Goal: Information Seeking & Learning: Check status

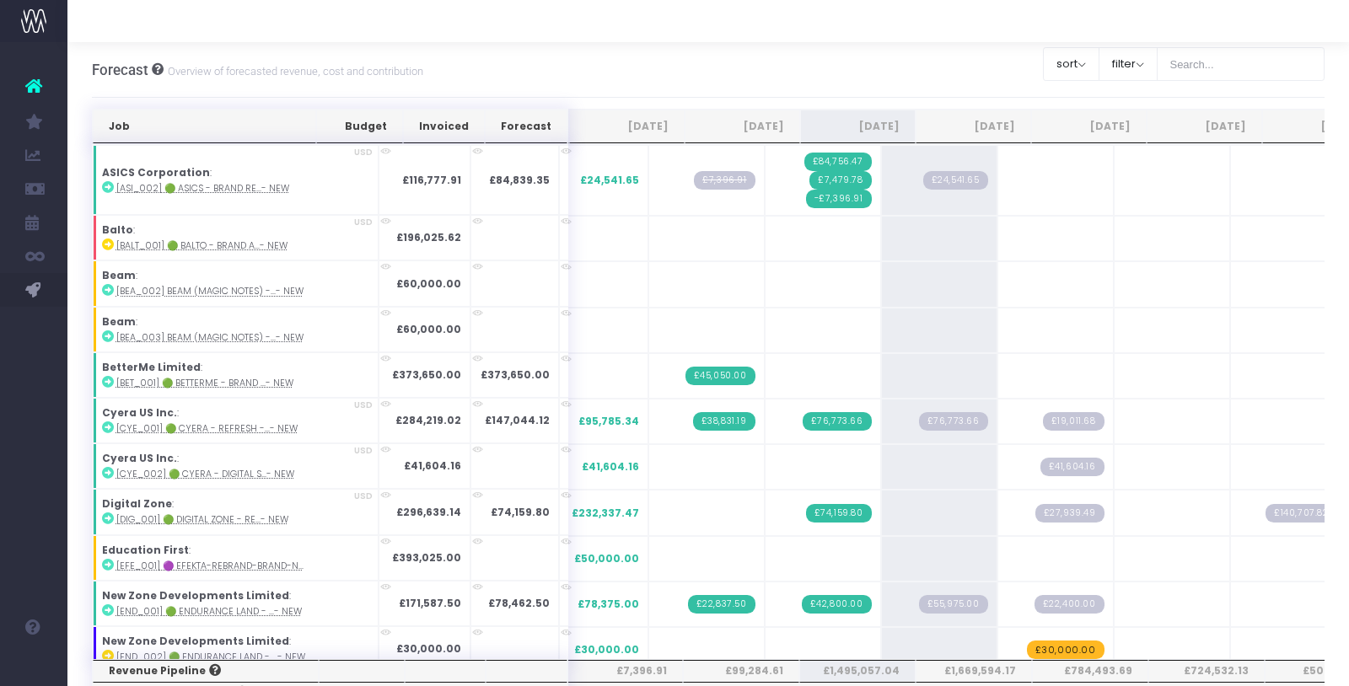
scroll to position [2374, 0]
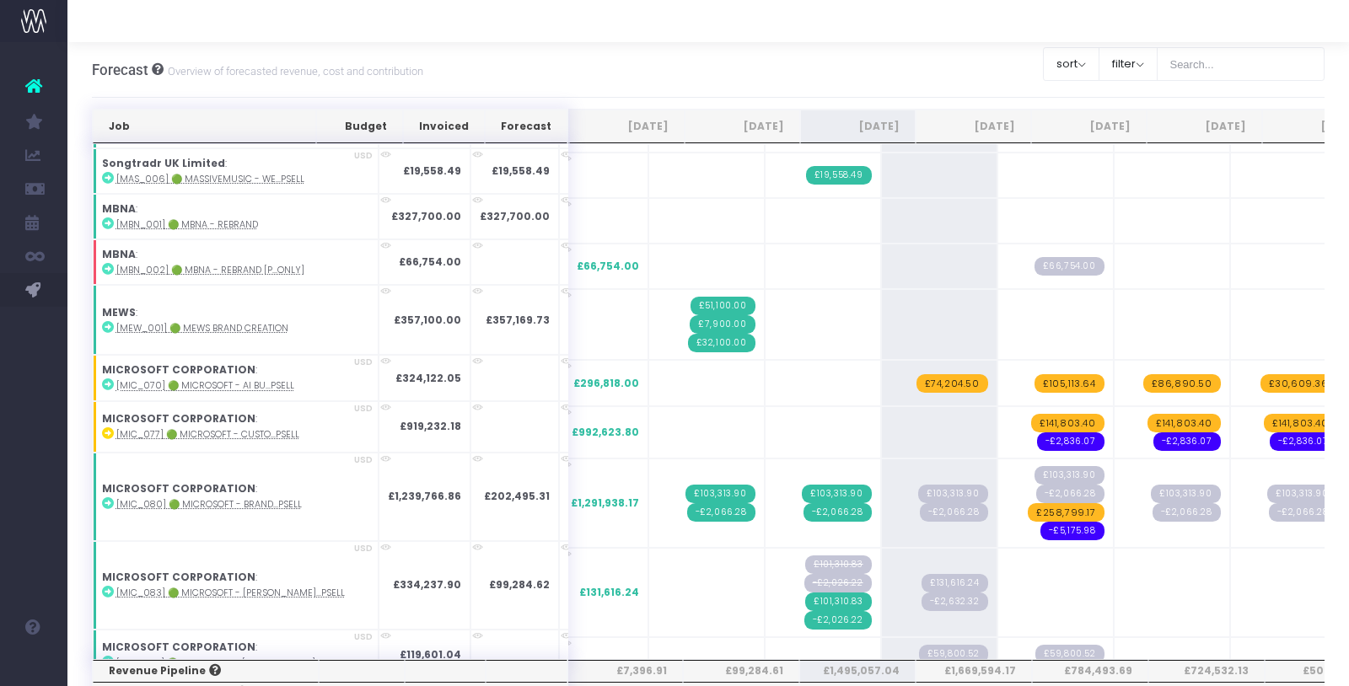
click at [803, 29] on div at bounding box center [708, 21] width 1282 height 42
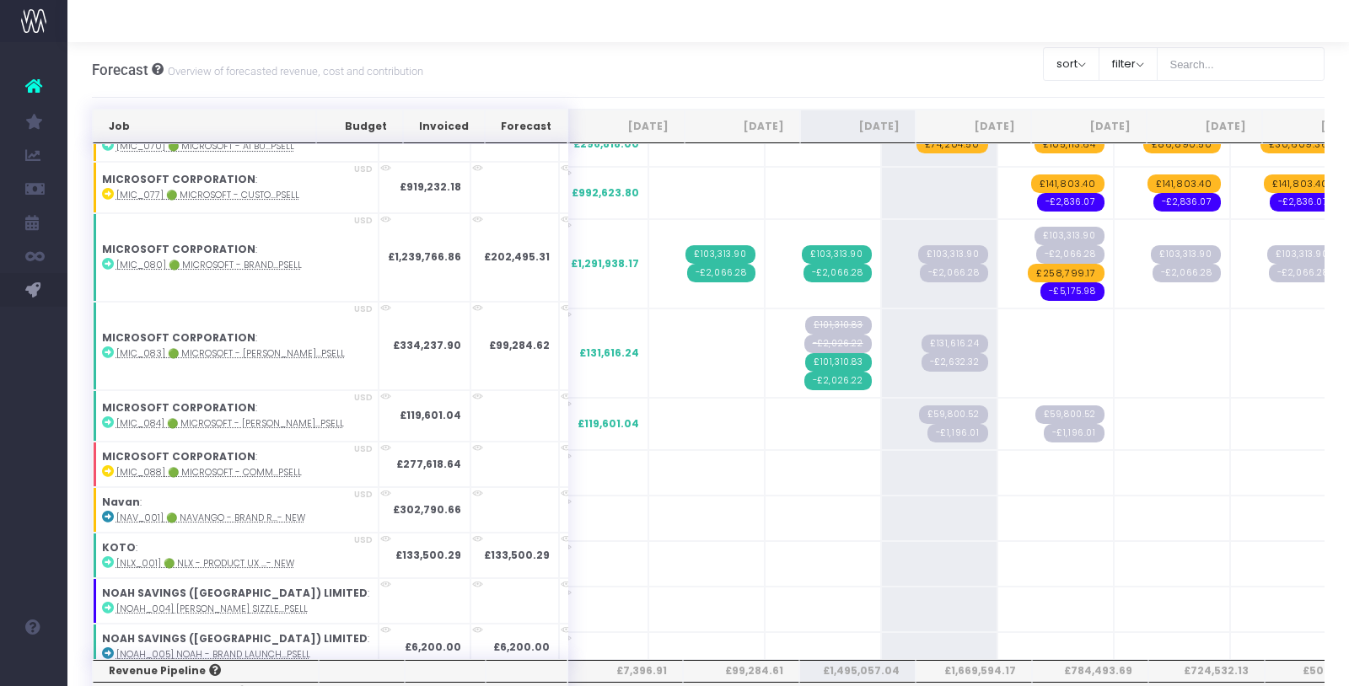
scroll to position [0, 0]
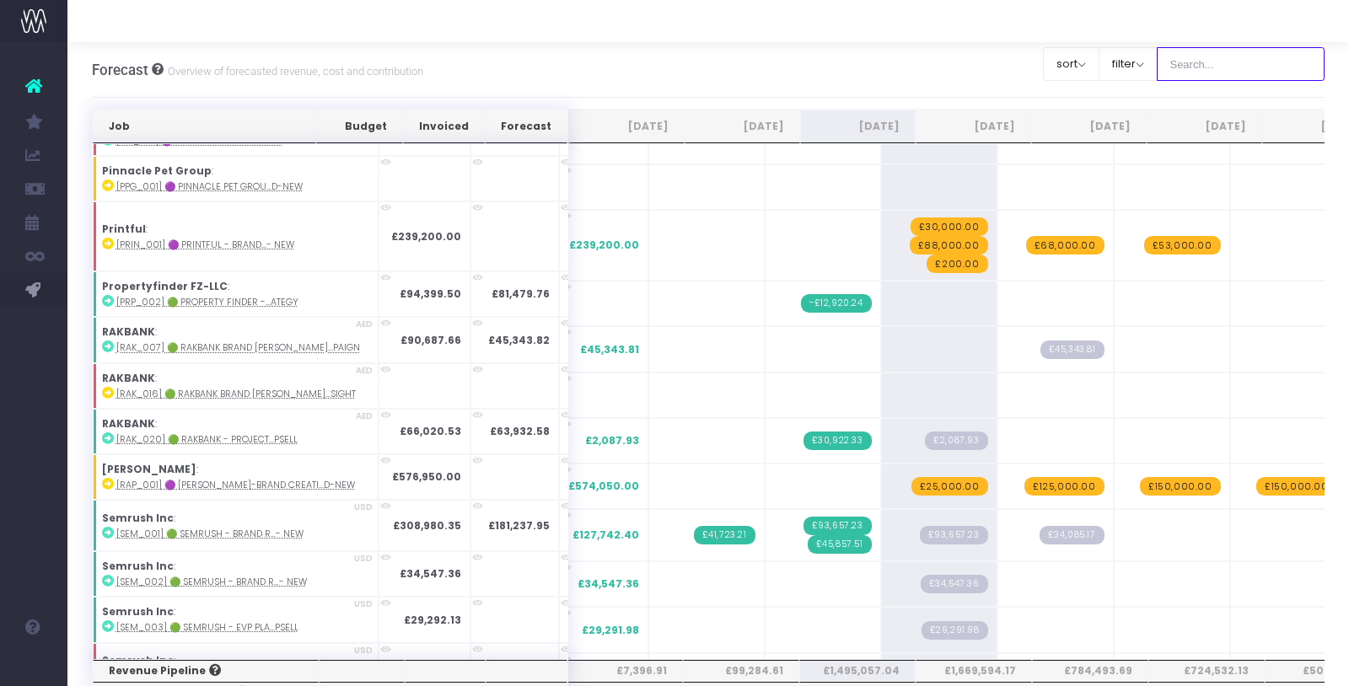
click at [1218, 57] on input "text" at bounding box center [1241, 64] width 169 height 34
type input "Microsoft"
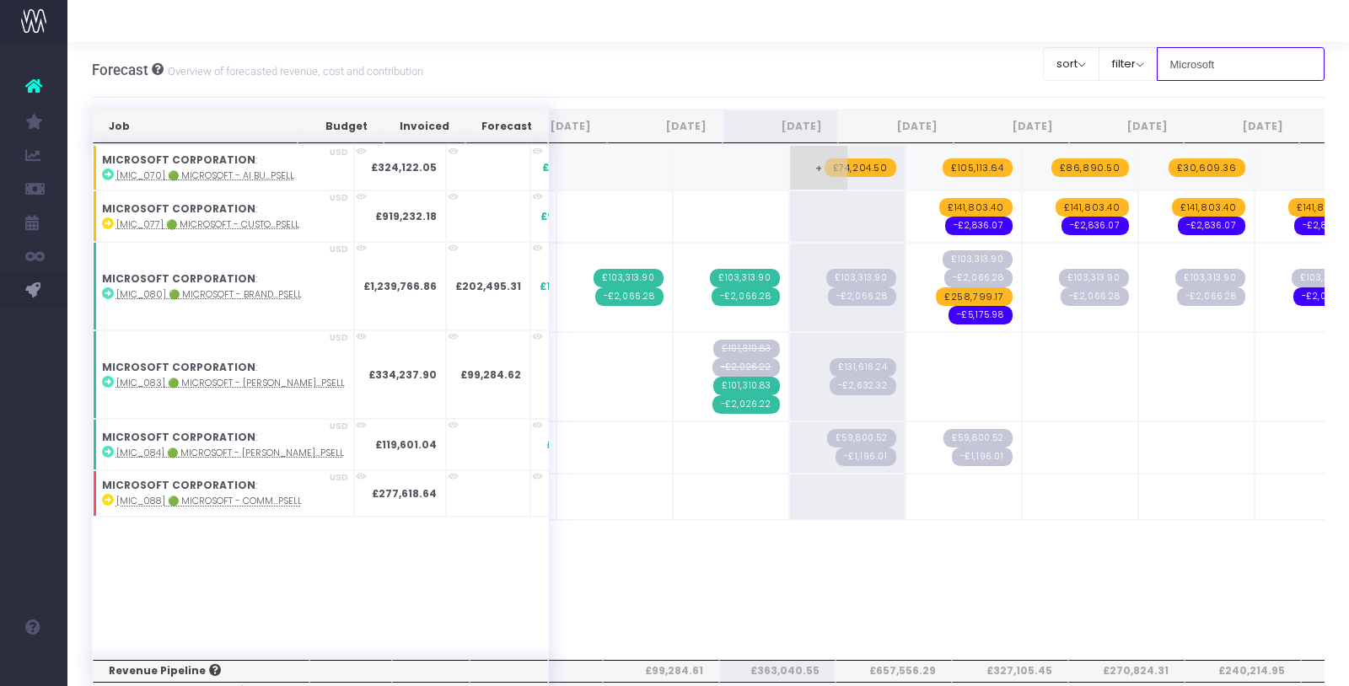
scroll to position [0, 64]
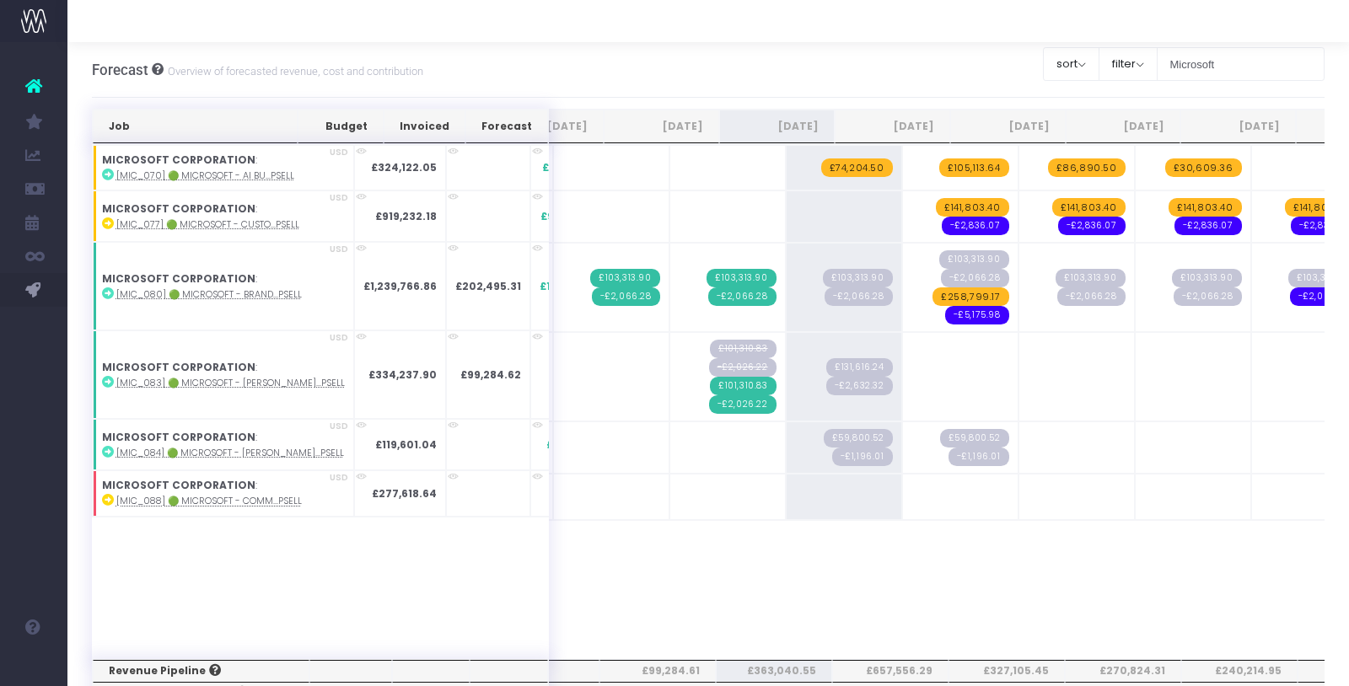
click at [836, 593] on div "Job Budget Invoiced Forecast [DATE] Aug [DATE] Oct [DATE] Dec [DATE] Feb [DATE]…" at bounding box center [709, 401] width 1234 height 515
click at [268, 384] on abbr "[MIC_083] 🟢 Microsoft - [PERSON_NAME]...psell" at bounding box center [230, 383] width 229 height 13
click at [1218, 62] on input "Microsoft" at bounding box center [1241, 64] width 169 height 34
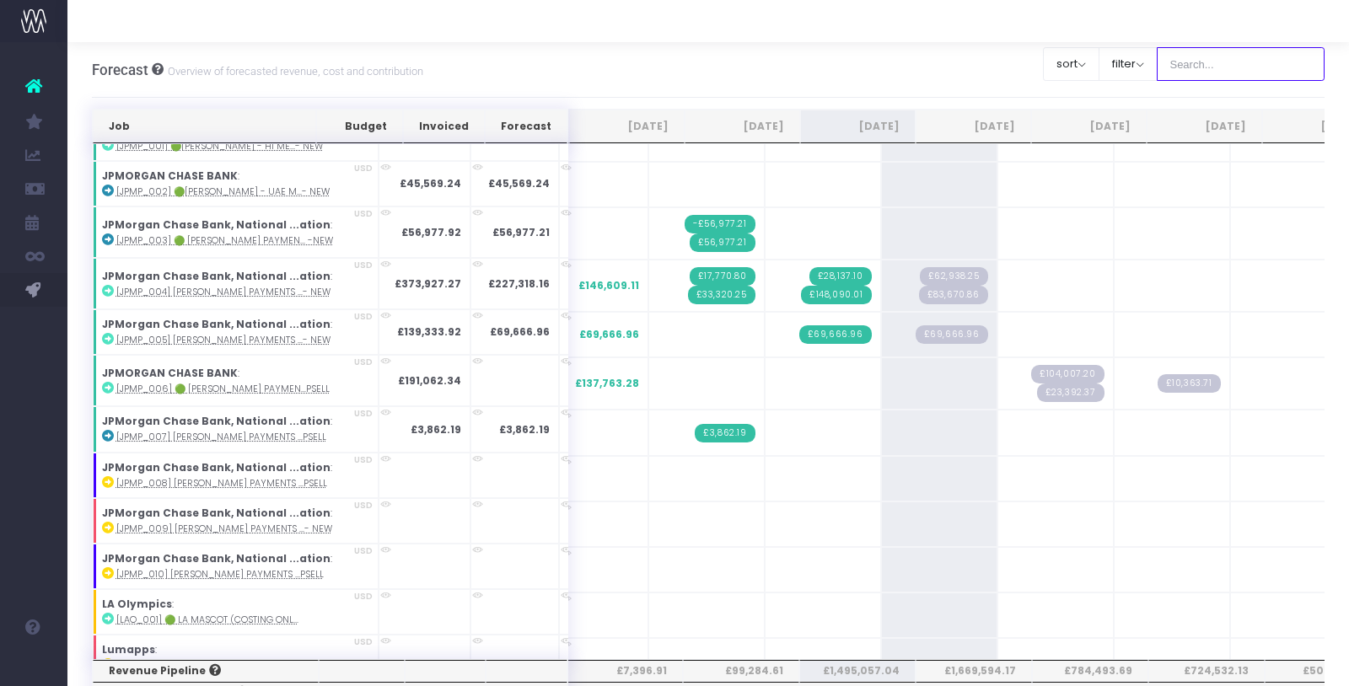
scroll to position [1811, 0]
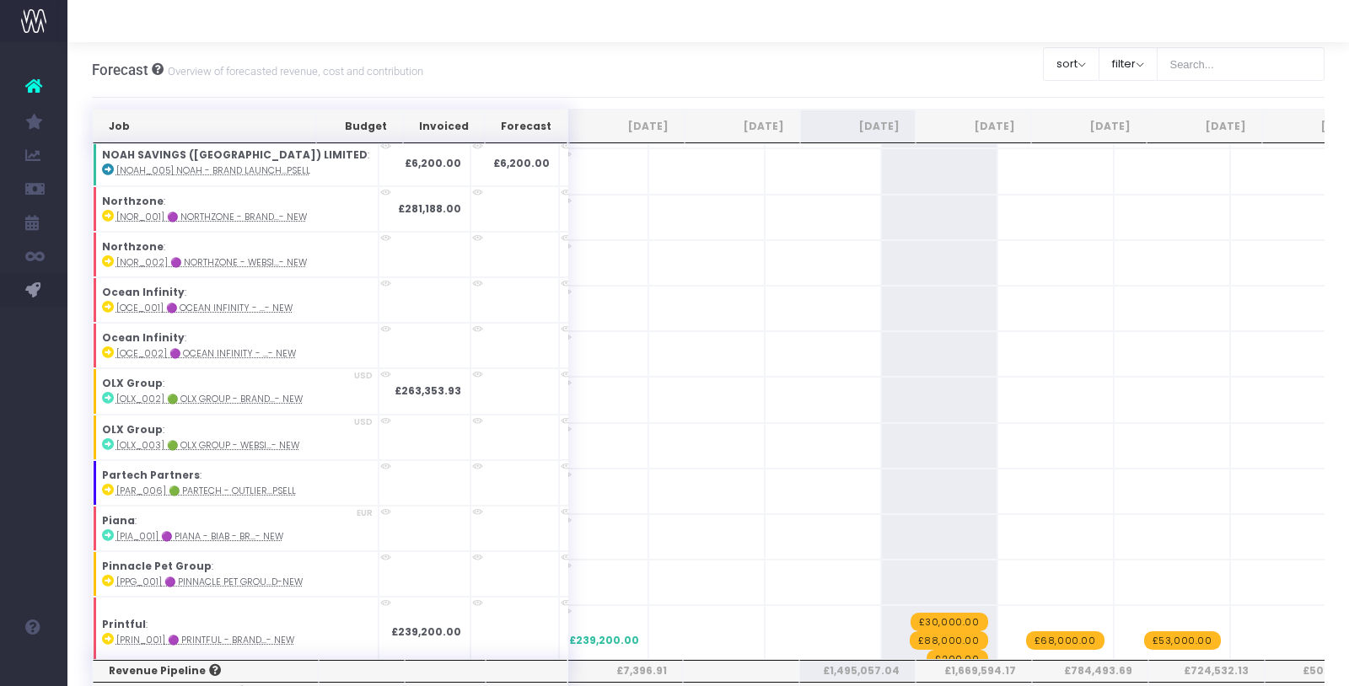
scroll to position [3350, 0]
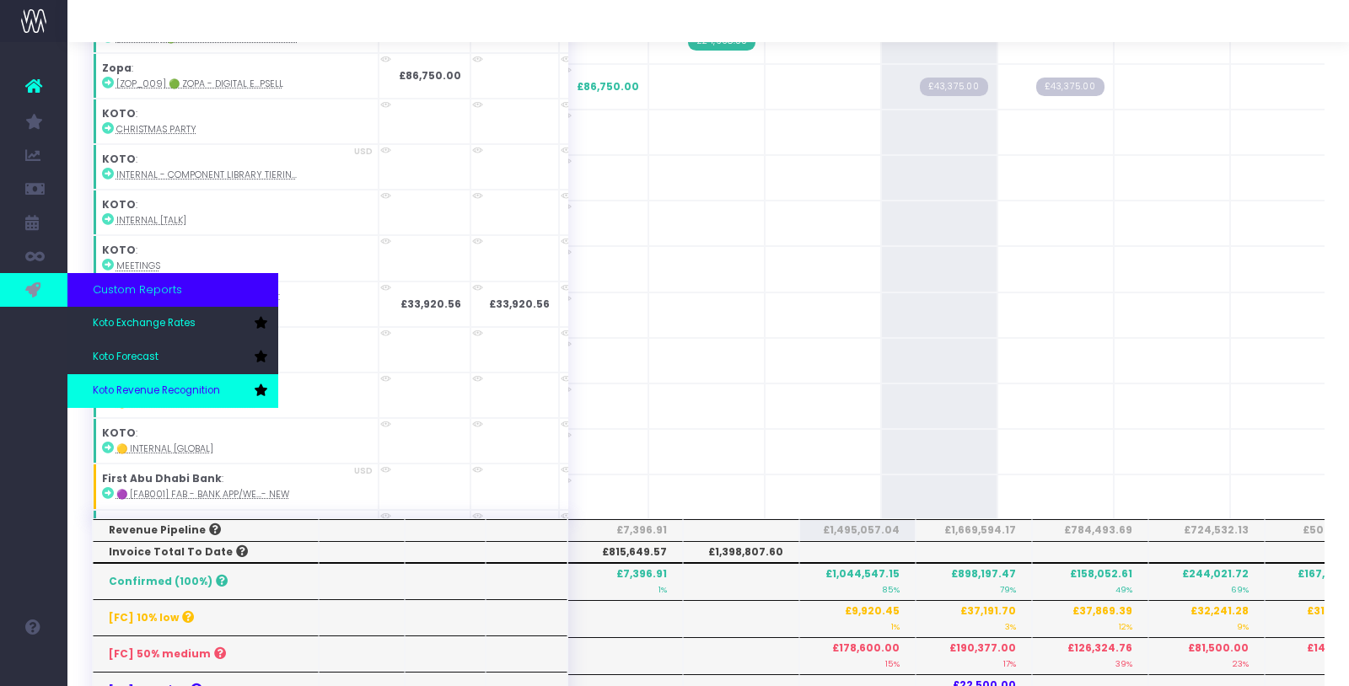
click at [127, 389] on span "Koto Revenue Recognition" at bounding box center [156, 391] width 127 height 15
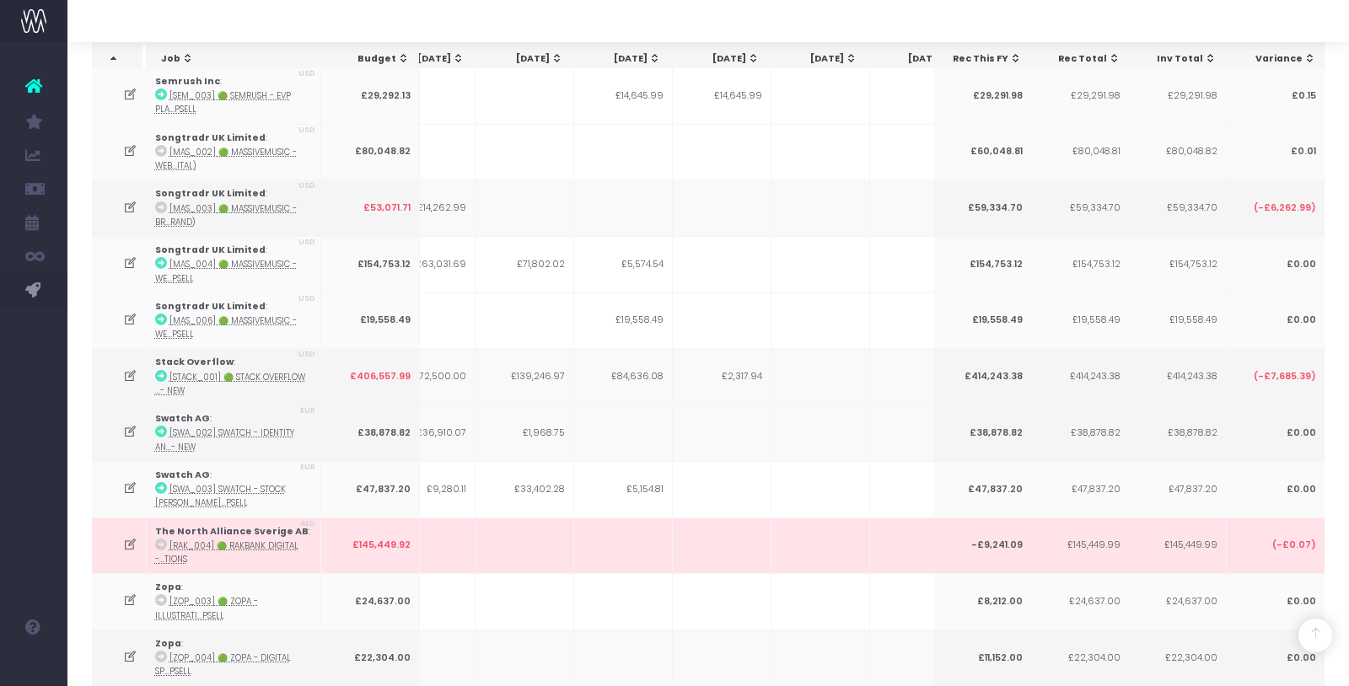
scroll to position [4428, 0]
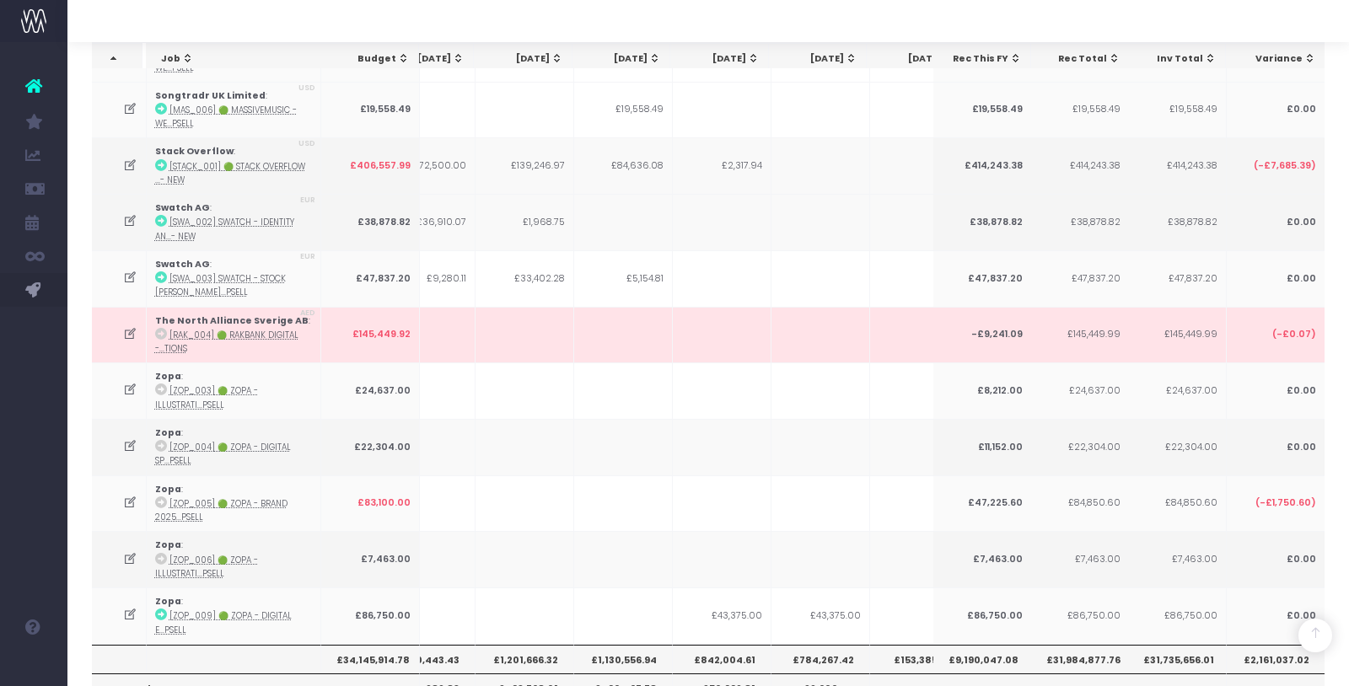
click at [608, 645] on th "£1,130,556.94" at bounding box center [623, 659] width 99 height 29
click at [599, 645] on th "£1,130,556.94" at bounding box center [623, 659] width 99 height 29
drag, startPoint x: 495, startPoint y: 532, endPoint x: 619, endPoint y: 525, distance: 124.1
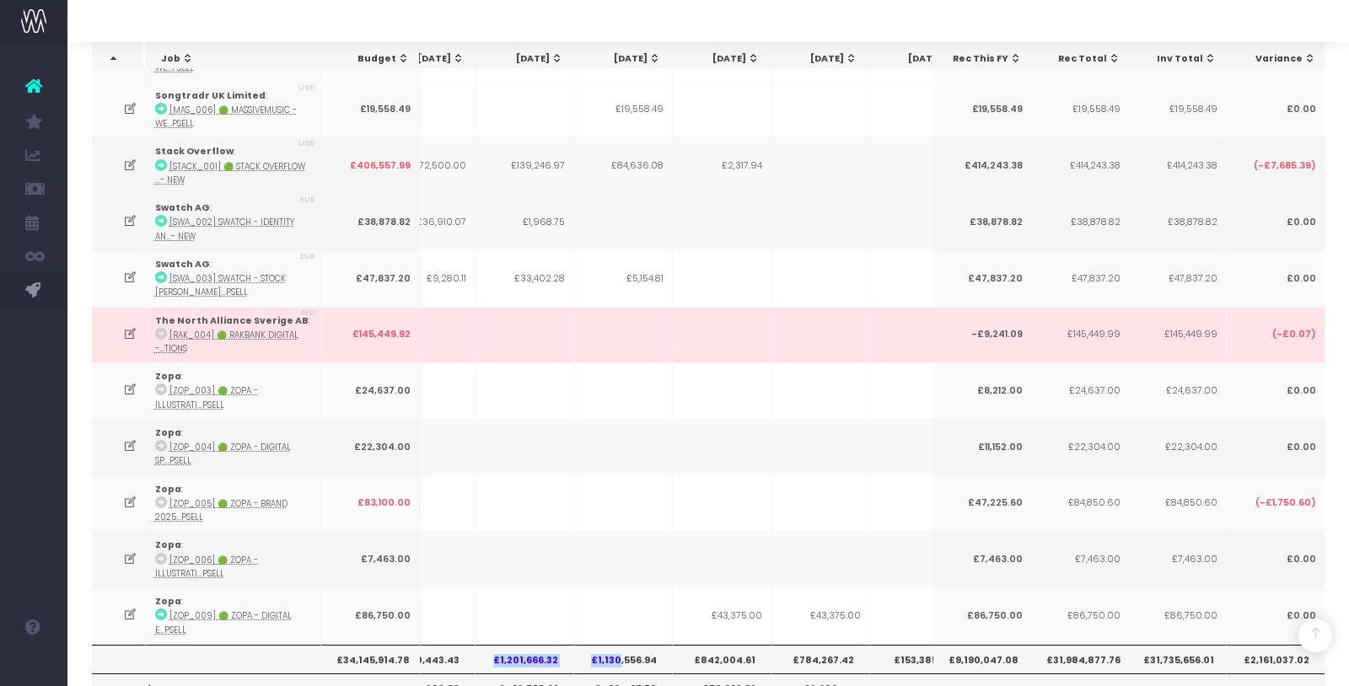
click at [619, 645] on tr "£34,145,914.78 £1,566,692.19 £1,591,641.82 £1,310,443.43 £1,201,666.32 £1,130,5…" at bounding box center [805, 659] width 1906 height 29
click at [619, 645] on th "£1,130,556.94" at bounding box center [623, 659] width 99 height 29
click at [715, 645] on th "£842,004.61" at bounding box center [722, 659] width 99 height 29
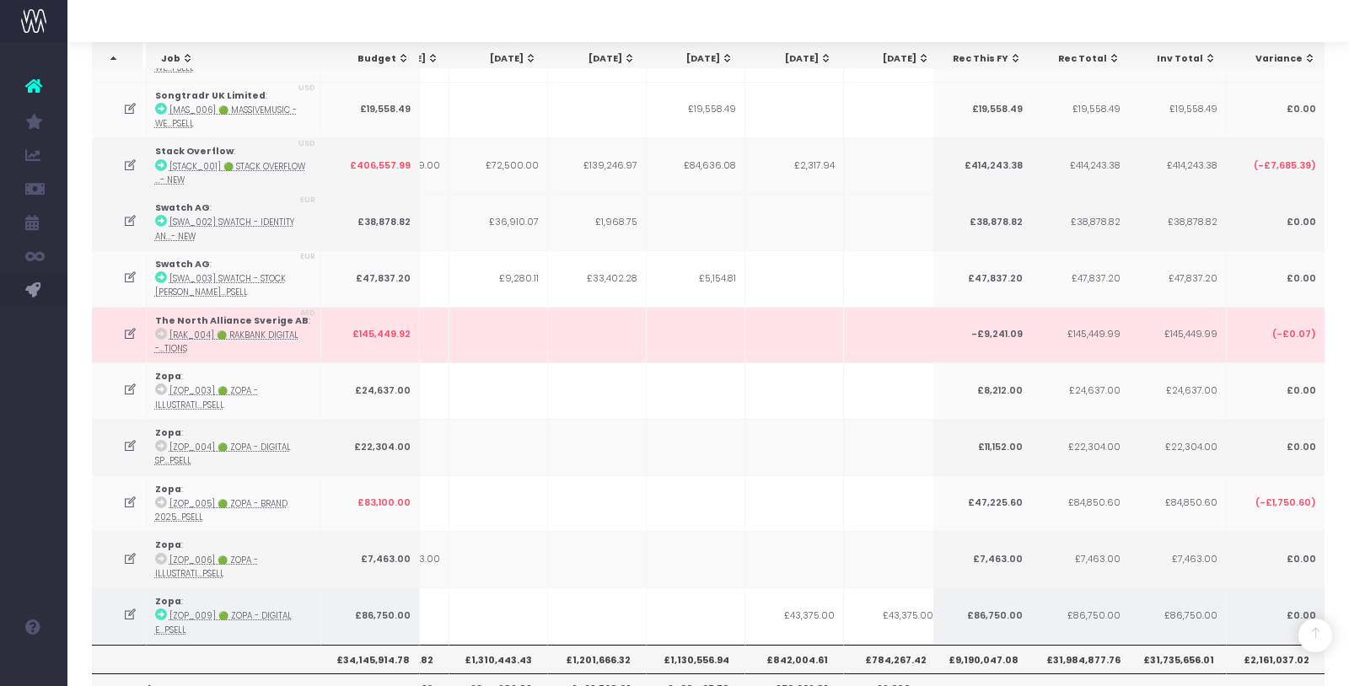
scroll to position [0, 61]
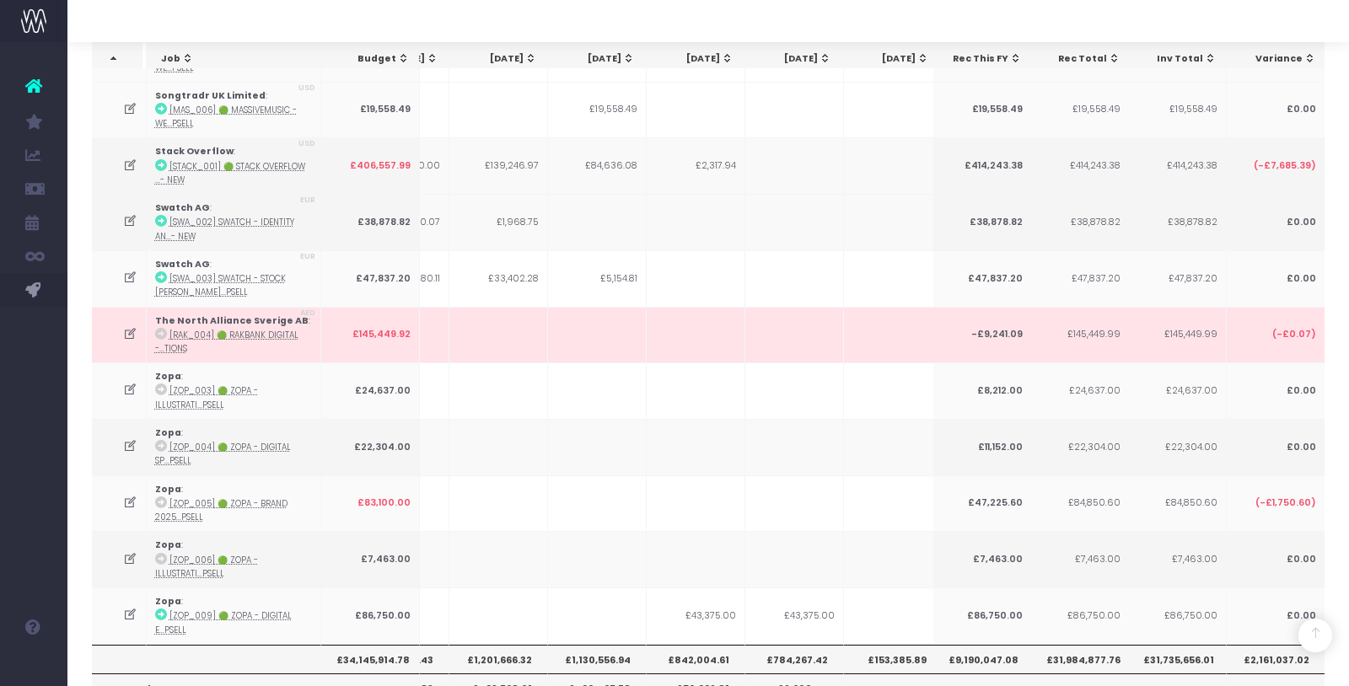
click at [689, 645] on th "£842,004.61" at bounding box center [696, 659] width 99 height 29
click at [726, 645] on th "£842,004.61" at bounding box center [696, 659] width 99 height 29
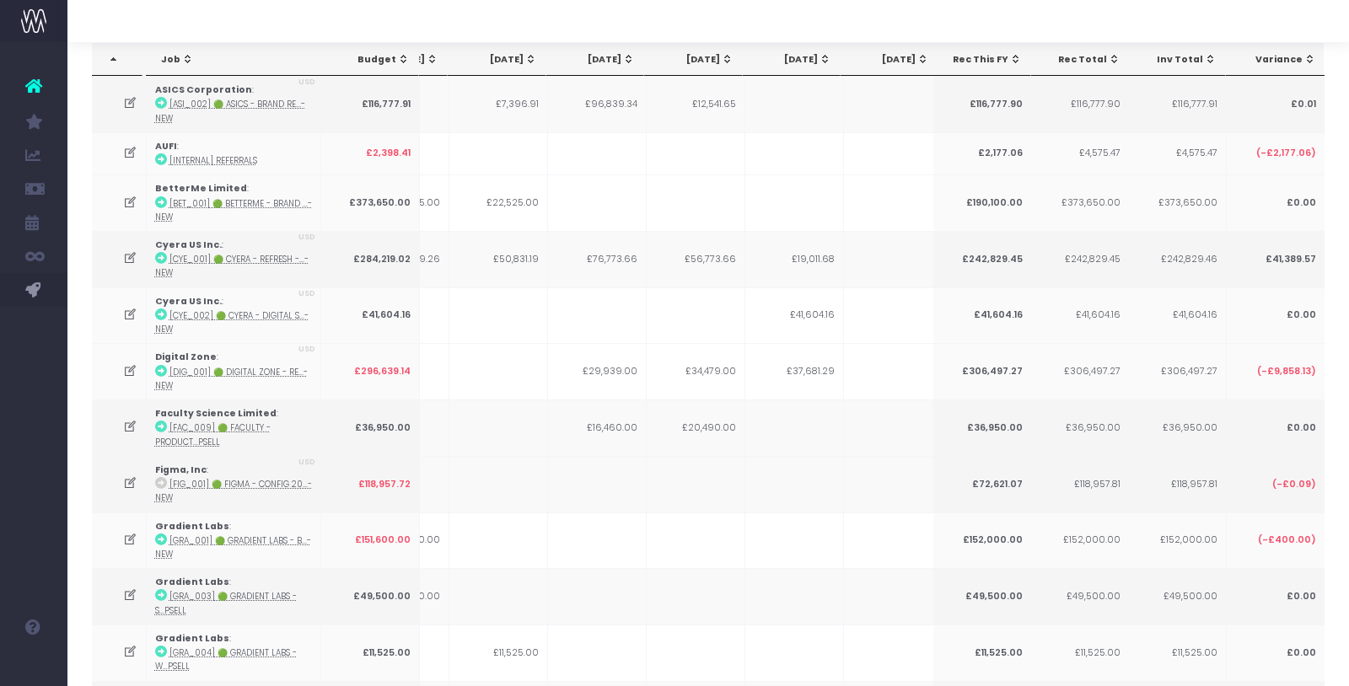
scroll to position [0, 0]
